Goal: Transaction & Acquisition: Obtain resource

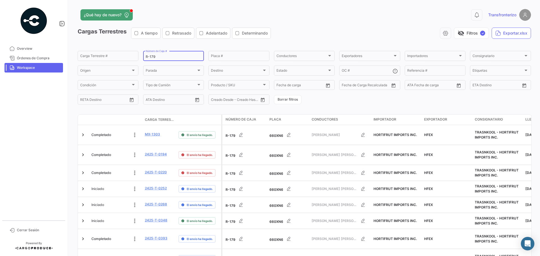
click at [162, 58] on input "R-179" at bounding box center [174, 57] width 56 height 4
click at [163, 58] on input "R-179" at bounding box center [174, 57] width 56 height 4
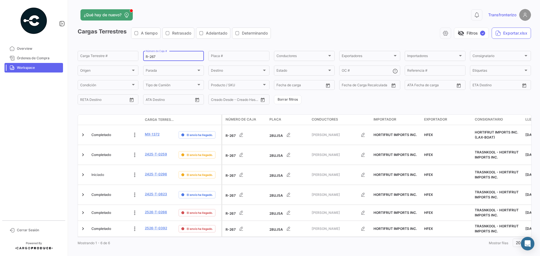
click at [161, 58] on input "R-267" at bounding box center [174, 57] width 56 height 4
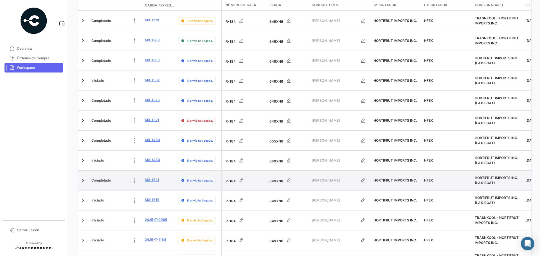
scroll to position [175, 0]
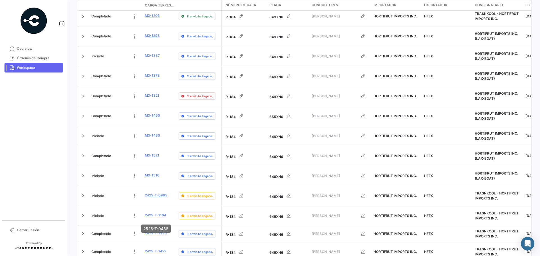
type input "R-184"
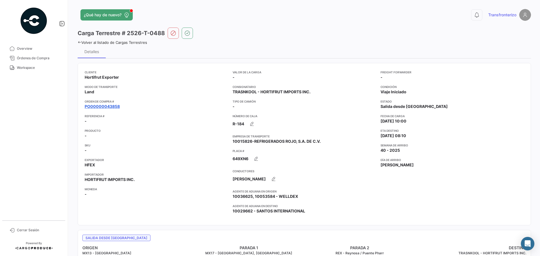
click at [109, 107] on link "PO00000043858" at bounding box center [102, 107] width 35 height 6
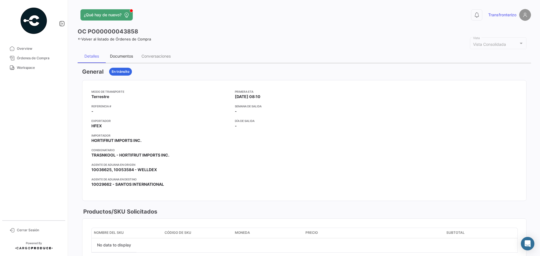
click at [126, 59] on div "Documentos" at bounding box center [122, 57] width 32 height 14
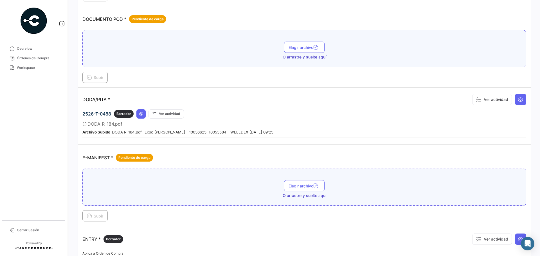
scroll to position [319, 0]
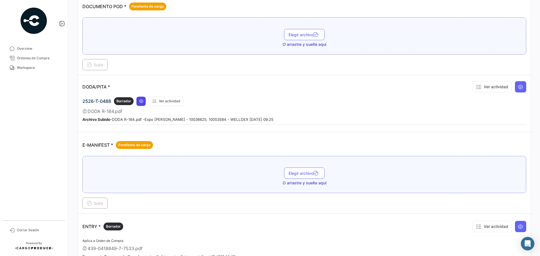
click at [140, 100] on icon at bounding box center [141, 101] width 5 height 5
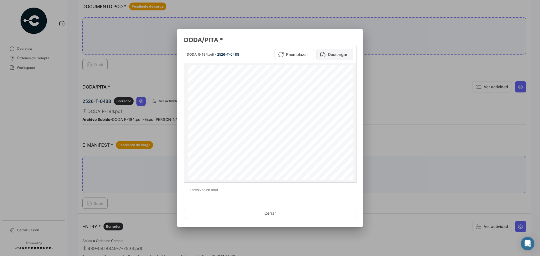
click at [336, 56] on button "Descargar" at bounding box center [334, 54] width 37 height 11
click at [126, 78] on div at bounding box center [270, 128] width 540 height 256
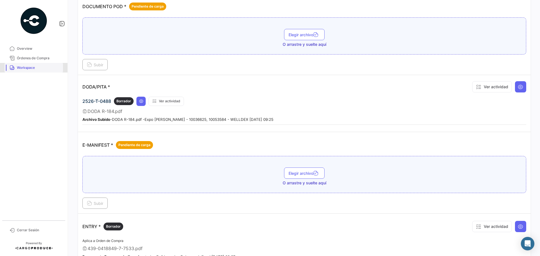
click at [45, 66] on span "Workspace" at bounding box center [39, 67] width 44 height 5
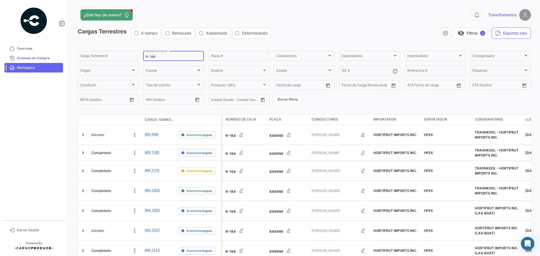
click at [158, 57] on input "R-184" at bounding box center [174, 57] width 56 height 4
click at [159, 57] on input "R-184" at bounding box center [174, 57] width 56 height 4
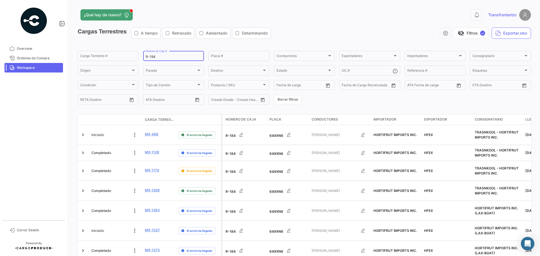
click at [161, 57] on input "R-184" at bounding box center [174, 57] width 56 height 4
click at [165, 57] on input "R-184" at bounding box center [174, 57] width 56 height 4
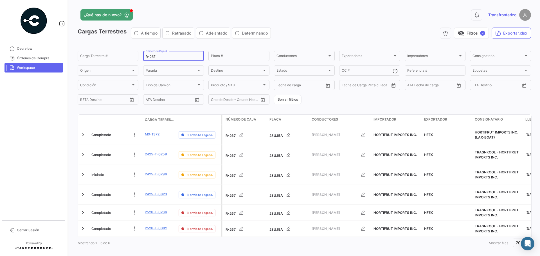
click at [159, 56] on input "R-267" at bounding box center [174, 57] width 56 height 4
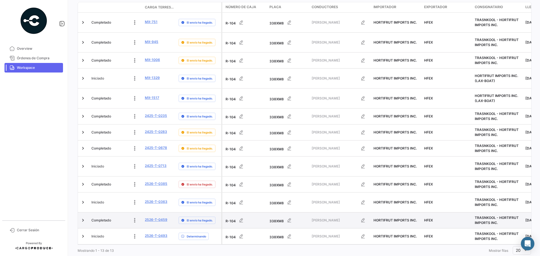
scroll to position [114, 0]
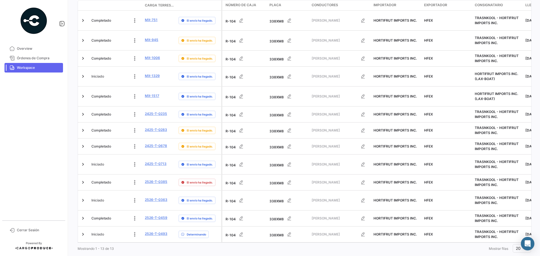
type input "R-104"
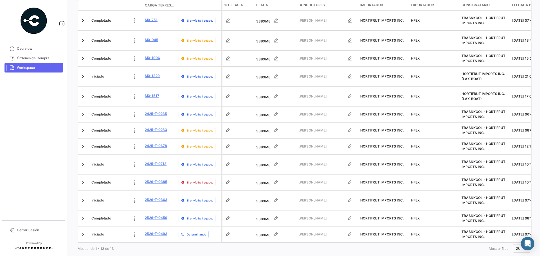
scroll to position [0, 0]
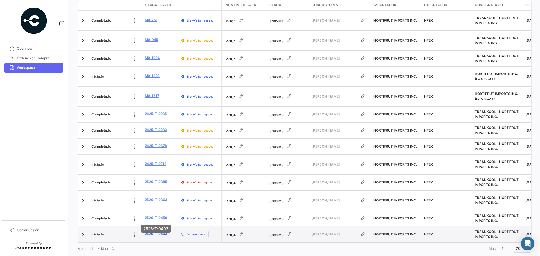
click at [152, 231] on link "2526-T-0493" at bounding box center [156, 233] width 23 height 5
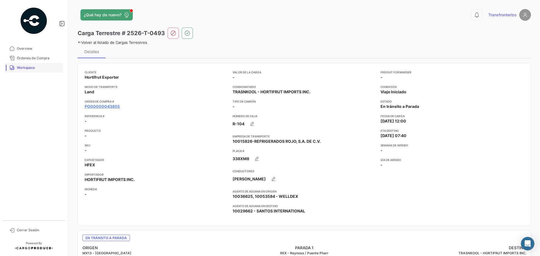
click at [37, 66] on span "Workspace" at bounding box center [39, 67] width 44 height 5
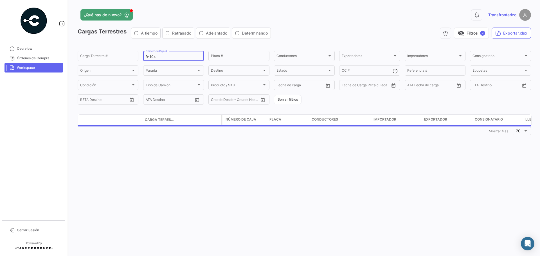
click at [161, 57] on input "R-104" at bounding box center [174, 57] width 56 height 4
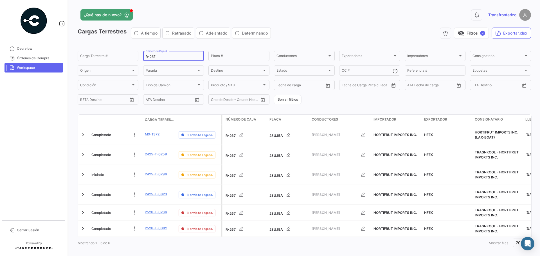
click at [154, 56] on input "R-267" at bounding box center [174, 57] width 56 height 4
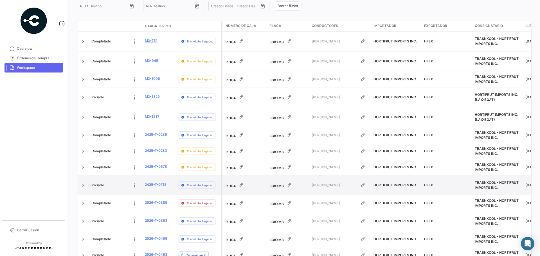
scroll to position [114, 0]
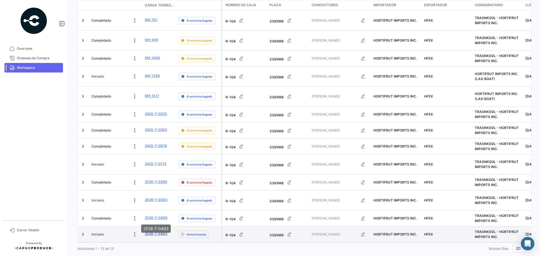
type input "R-104"
click at [152, 231] on link "2526-T-0493" at bounding box center [156, 233] width 23 height 5
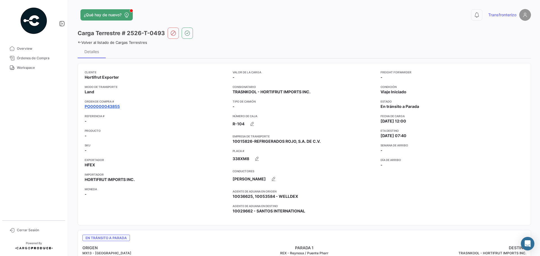
click at [110, 107] on link "PO00000043855" at bounding box center [102, 107] width 35 height 6
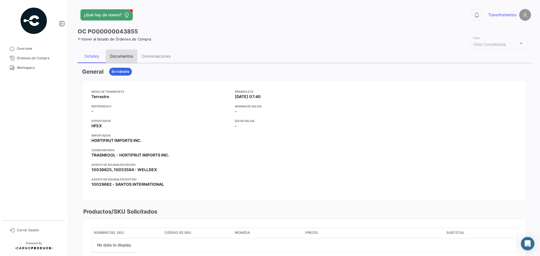
click at [120, 57] on div "Documentos" at bounding box center [121, 56] width 23 height 5
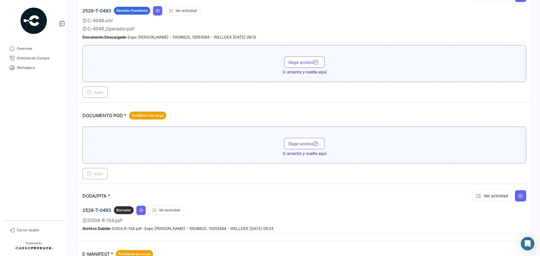
scroll to position [281, 0]
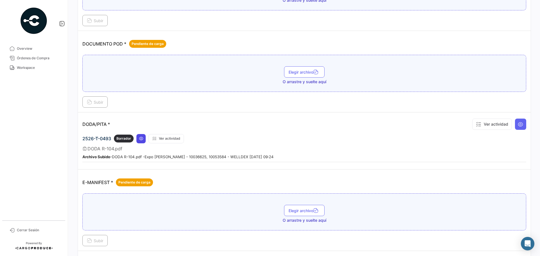
click at [141, 140] on icon at bounding box center [141, 138] width 5 height 5
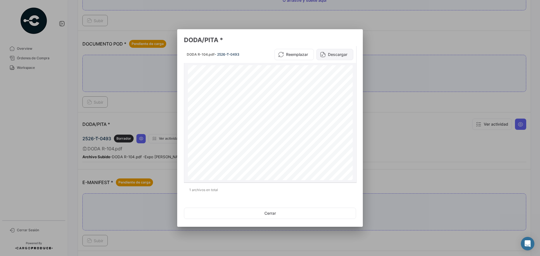
click at [333, 54] on button "Descargar" at bounding box center [334, 54] width 37 height 11
click at [416, 117] on div at bounding box center [270, 128] width 540 height 256
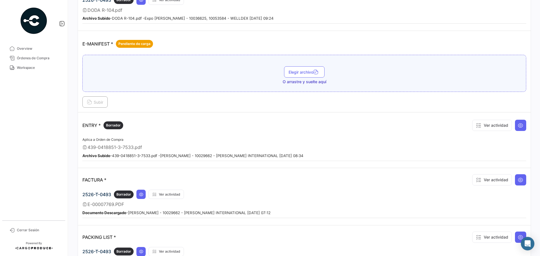
scroll to position [450, 0]
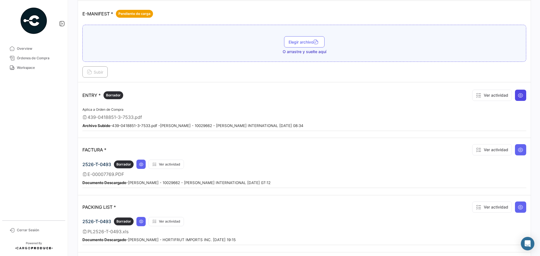
click at [519, 96] on icon at bounding box center [521, 96] width 6 height 6
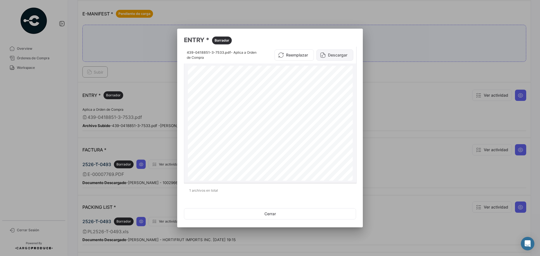
click at [338, 57] on button "Descargar" at bounding box center [334, 55] width 37 height 11
click at [397, 112] on div at bounding box center [270, 128] width 540 height 256
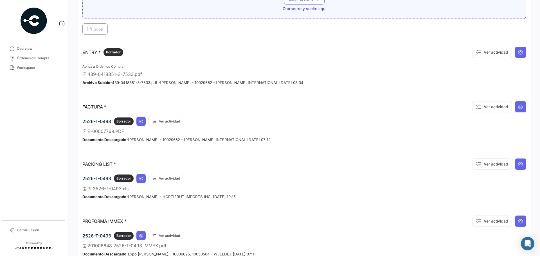
scroll to position [544, 0]
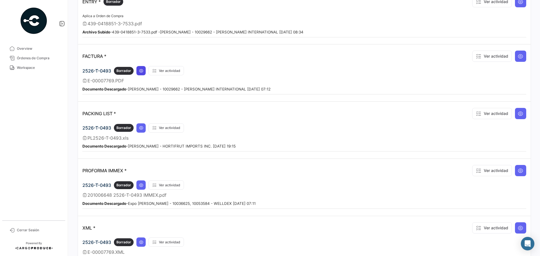
click at [144, 70] on button at bounding box center [140, 70] width 9 height 9
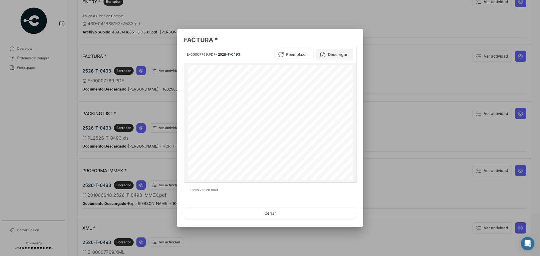
click at [343, 53] on button "Descargar" at bounding box center [334, 54] width 37 height 11
click at [401, 68] on div at bounding box center [270, 128] width 540 height 256
